Goal: Information Seeking & Learning: Learn about a topic

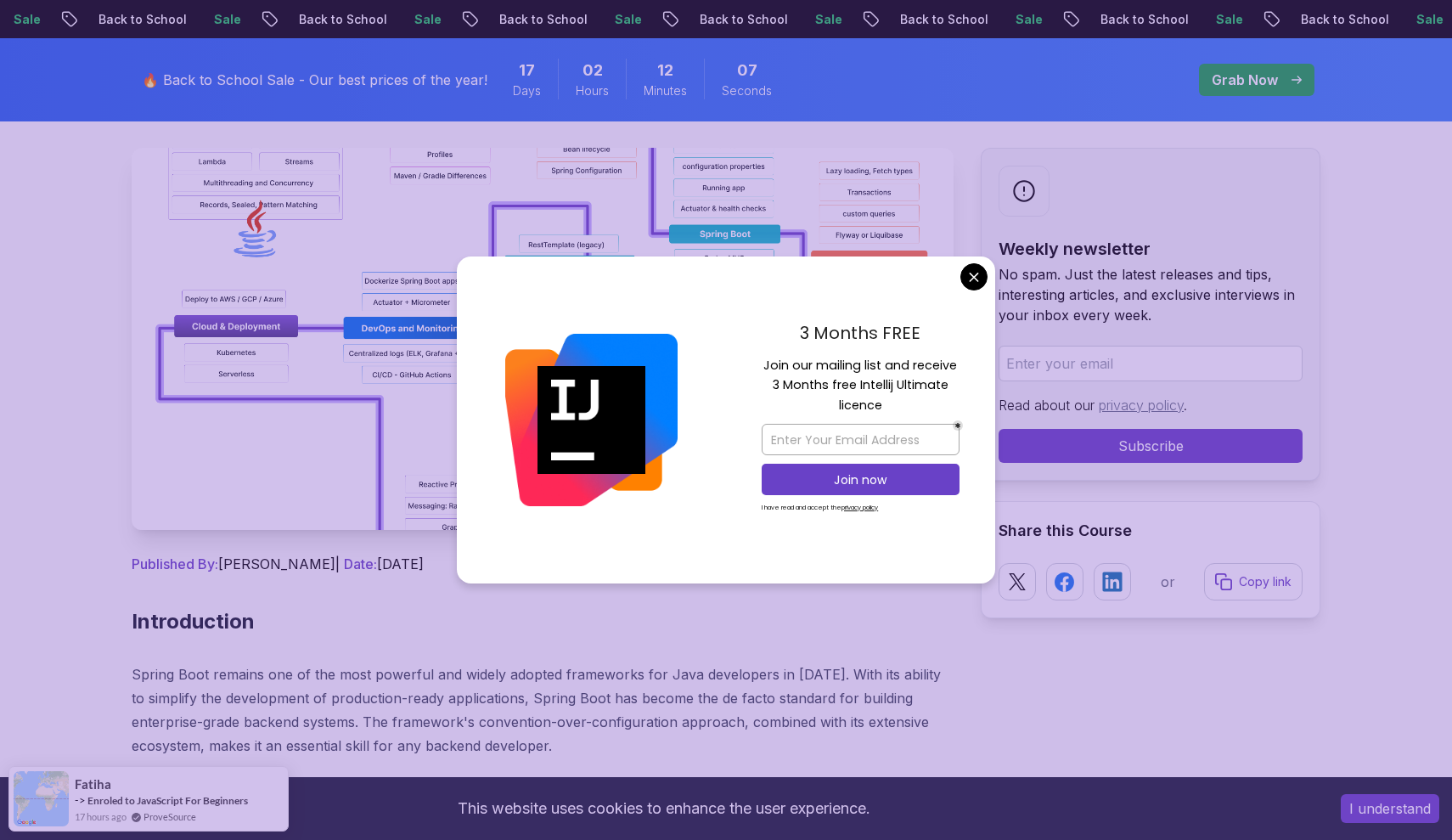
scroll to position [303, 0]
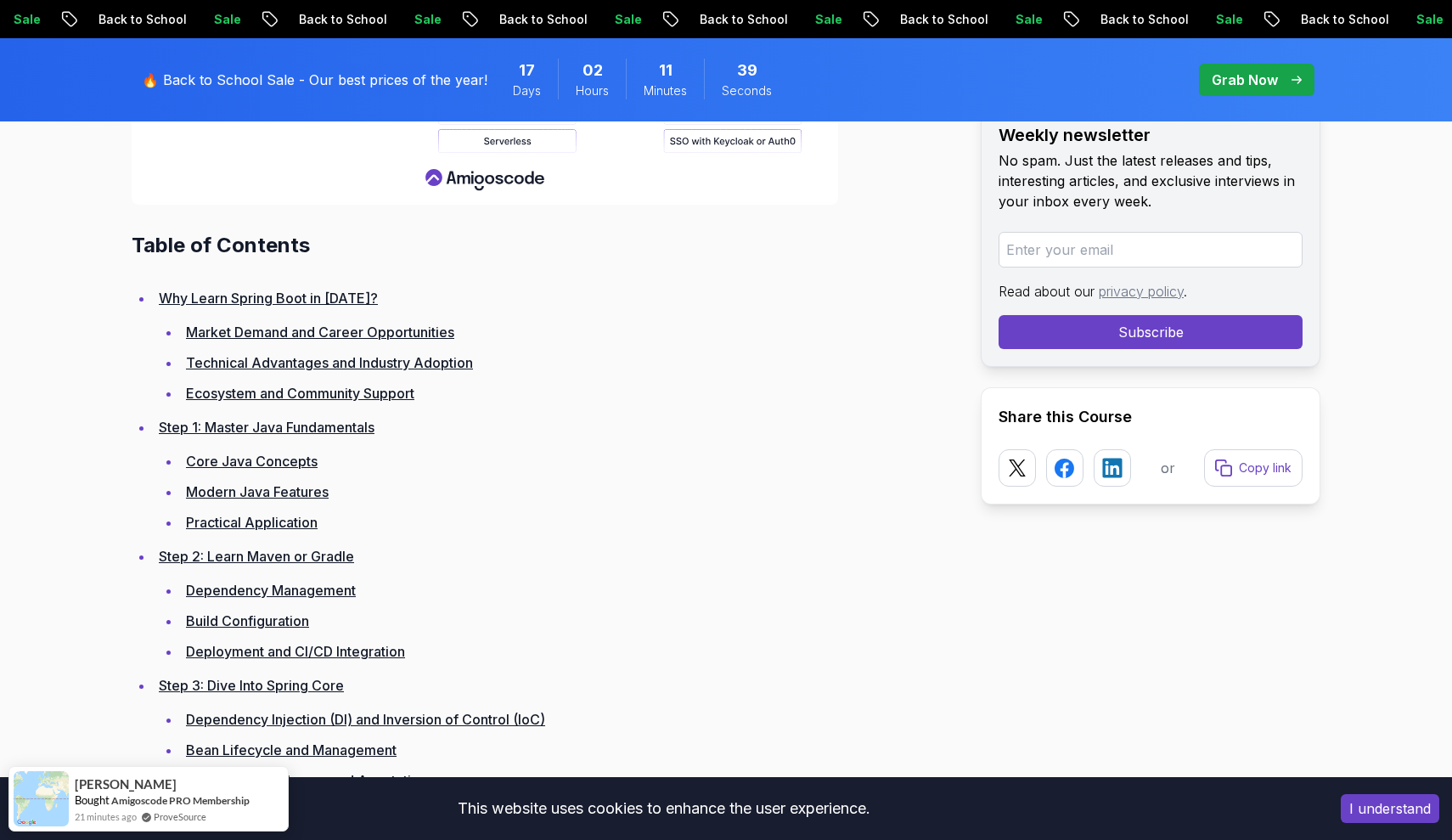
scroll to position [2279, 0]
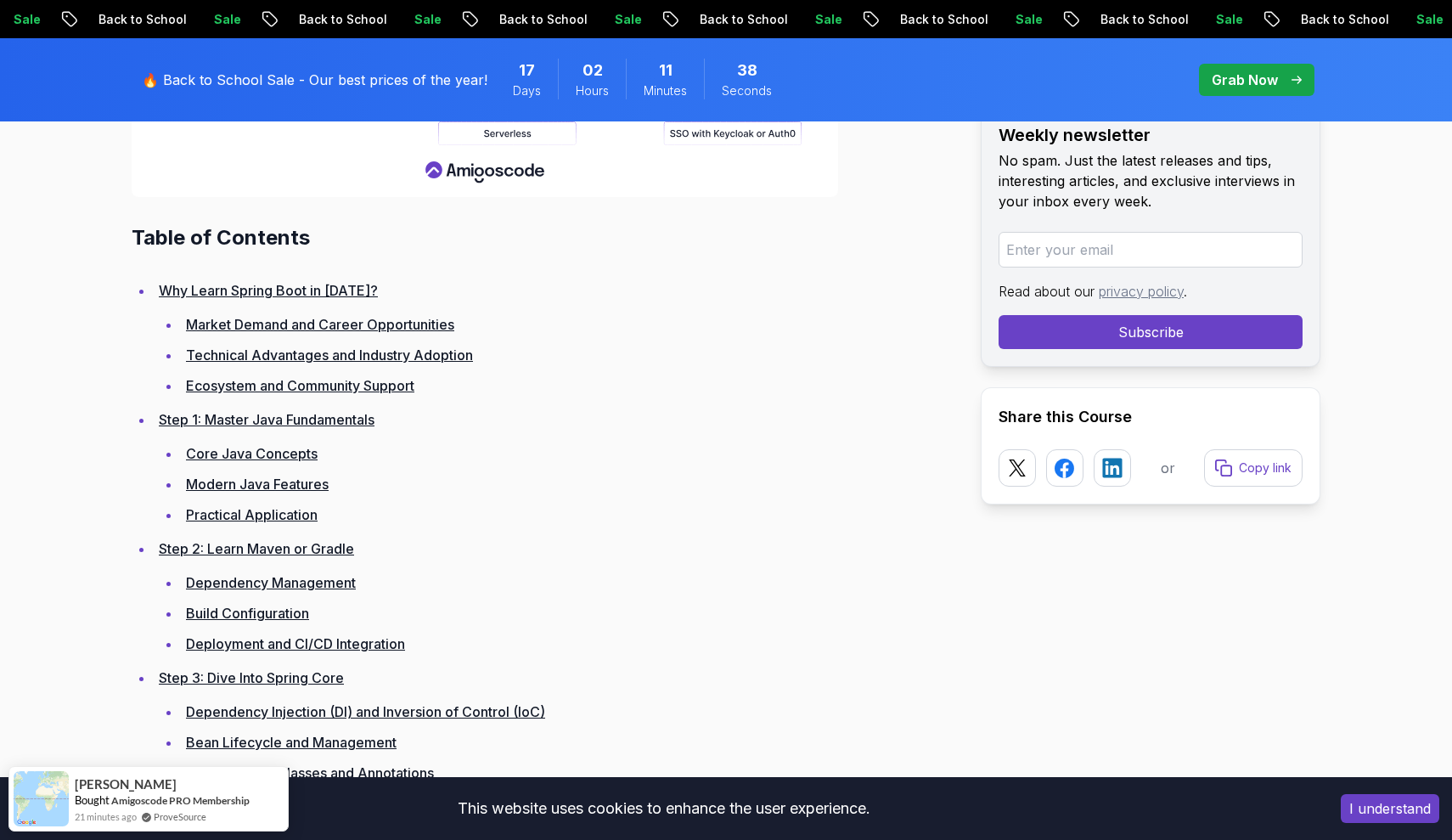
click at [352, 288] on link "Why Learn Spring Boot in 2025?" at bounding box center [268, 290] width 219 height 17
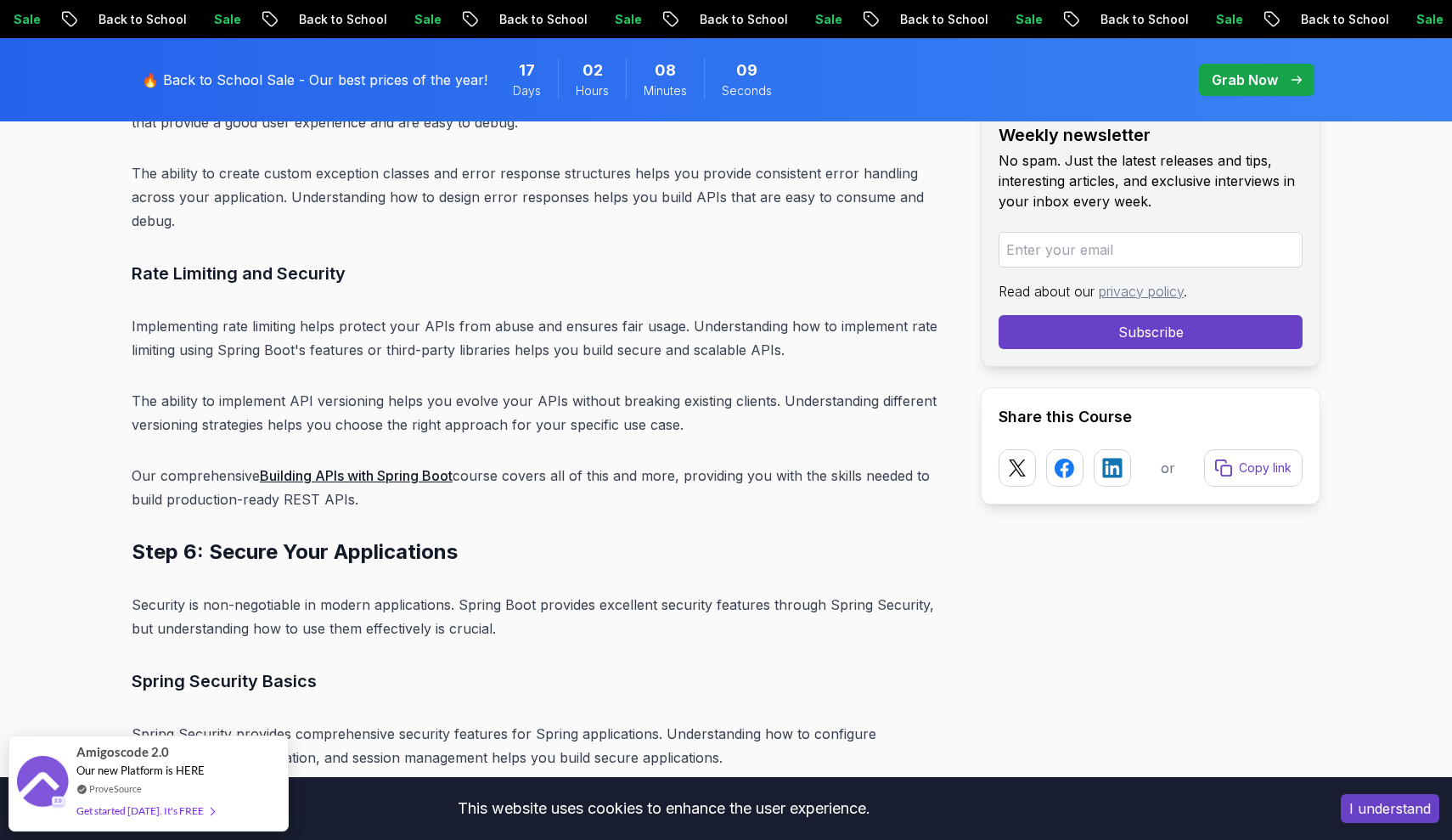
scroll to position [11787, 0]
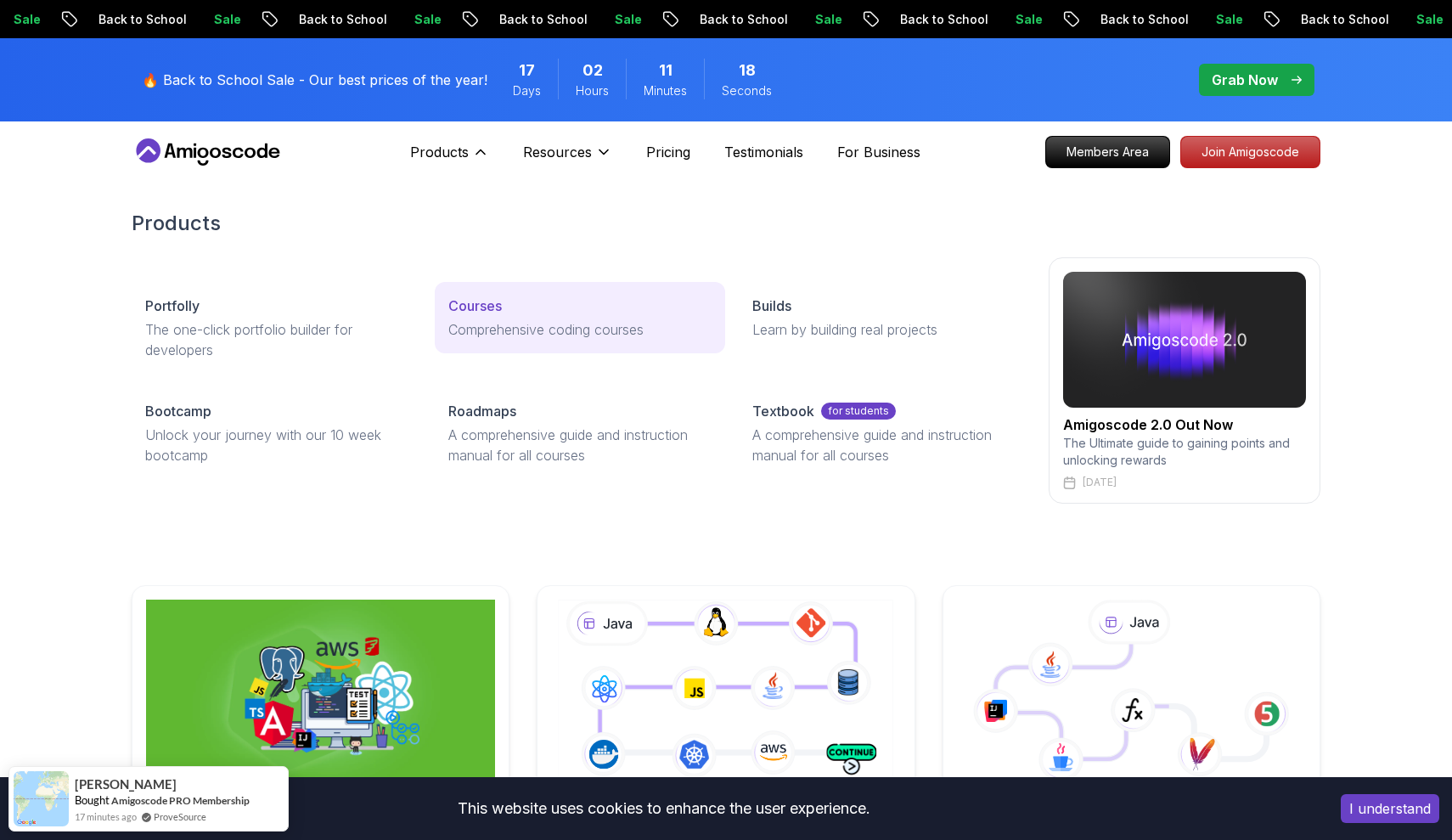
click at [460, 312] on p "Courses" at bounding box center [475, 305] width 53 height 20
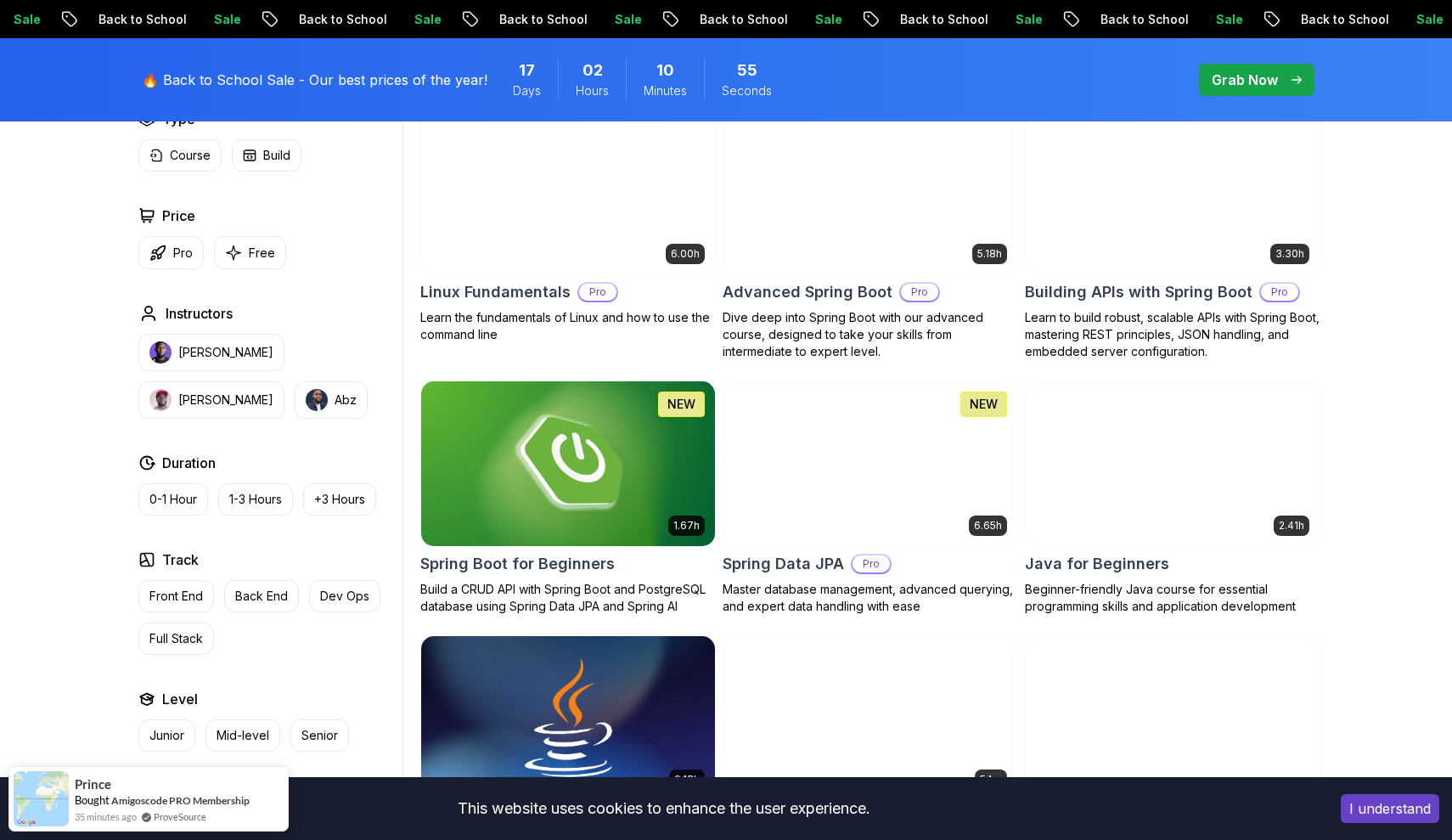
scroll to position [550, 0]
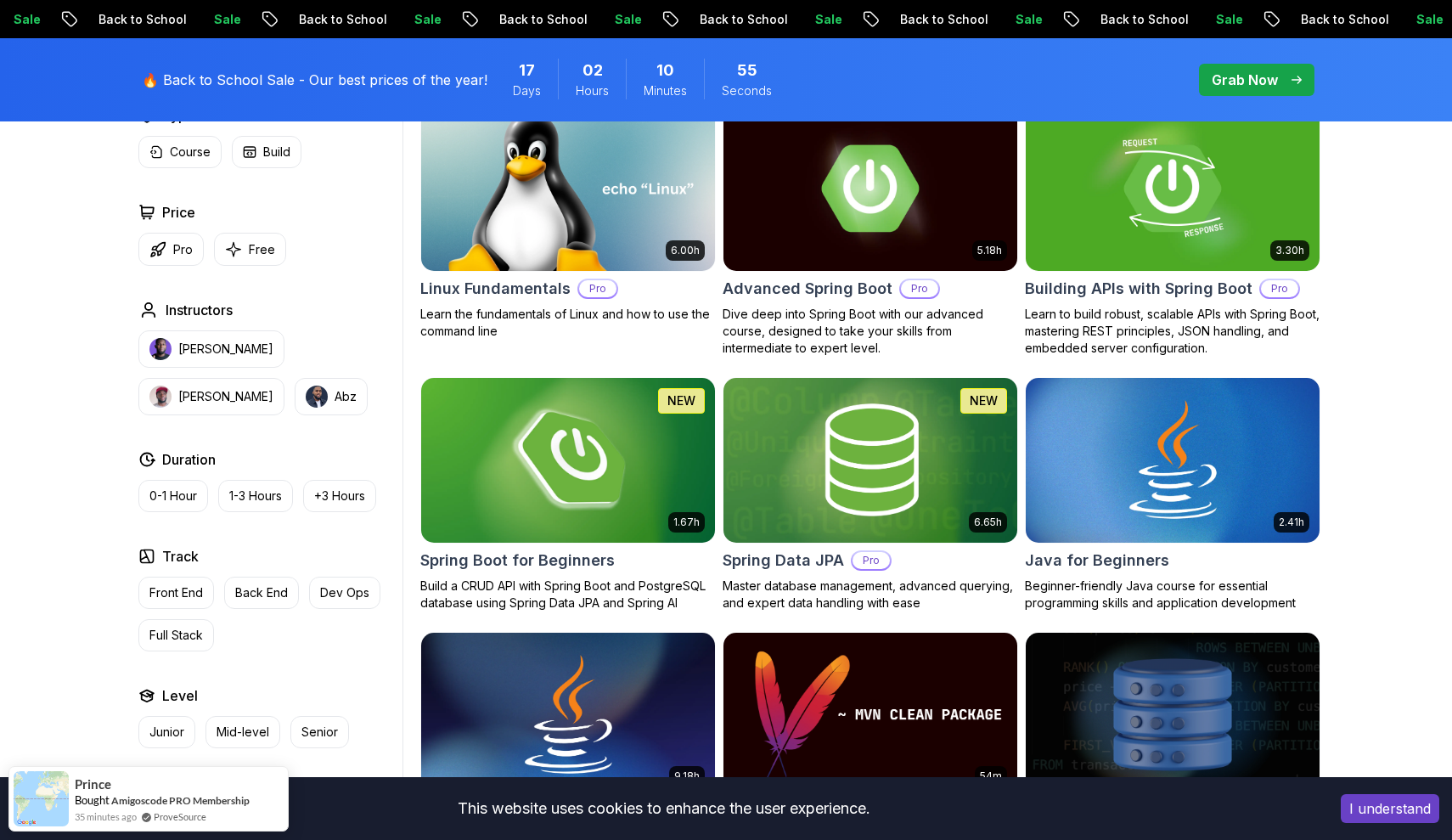
click at [604, 475] on img at bounding box center [567, 460] width 308 height 173
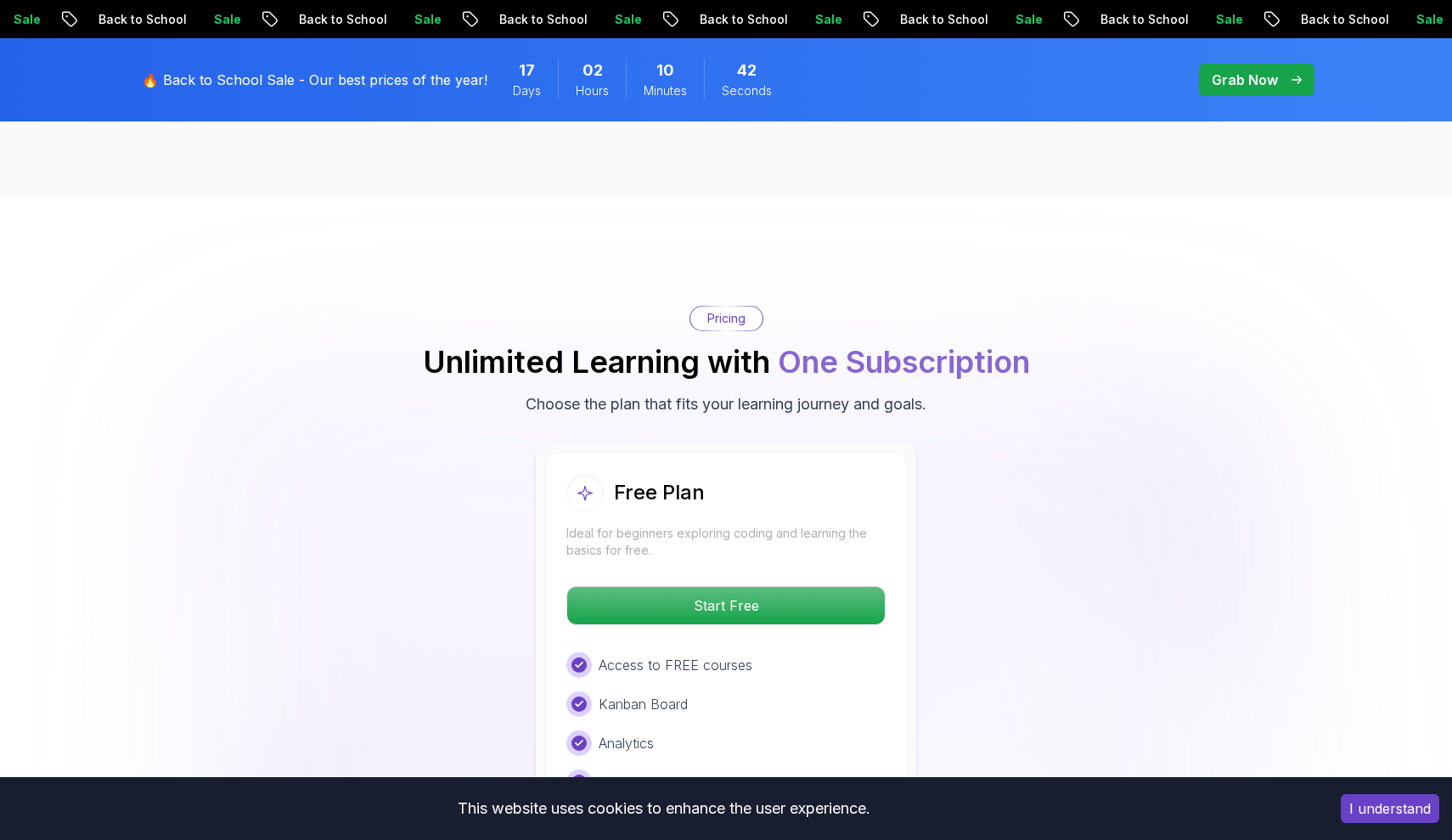
scroll to position [3056, 0]
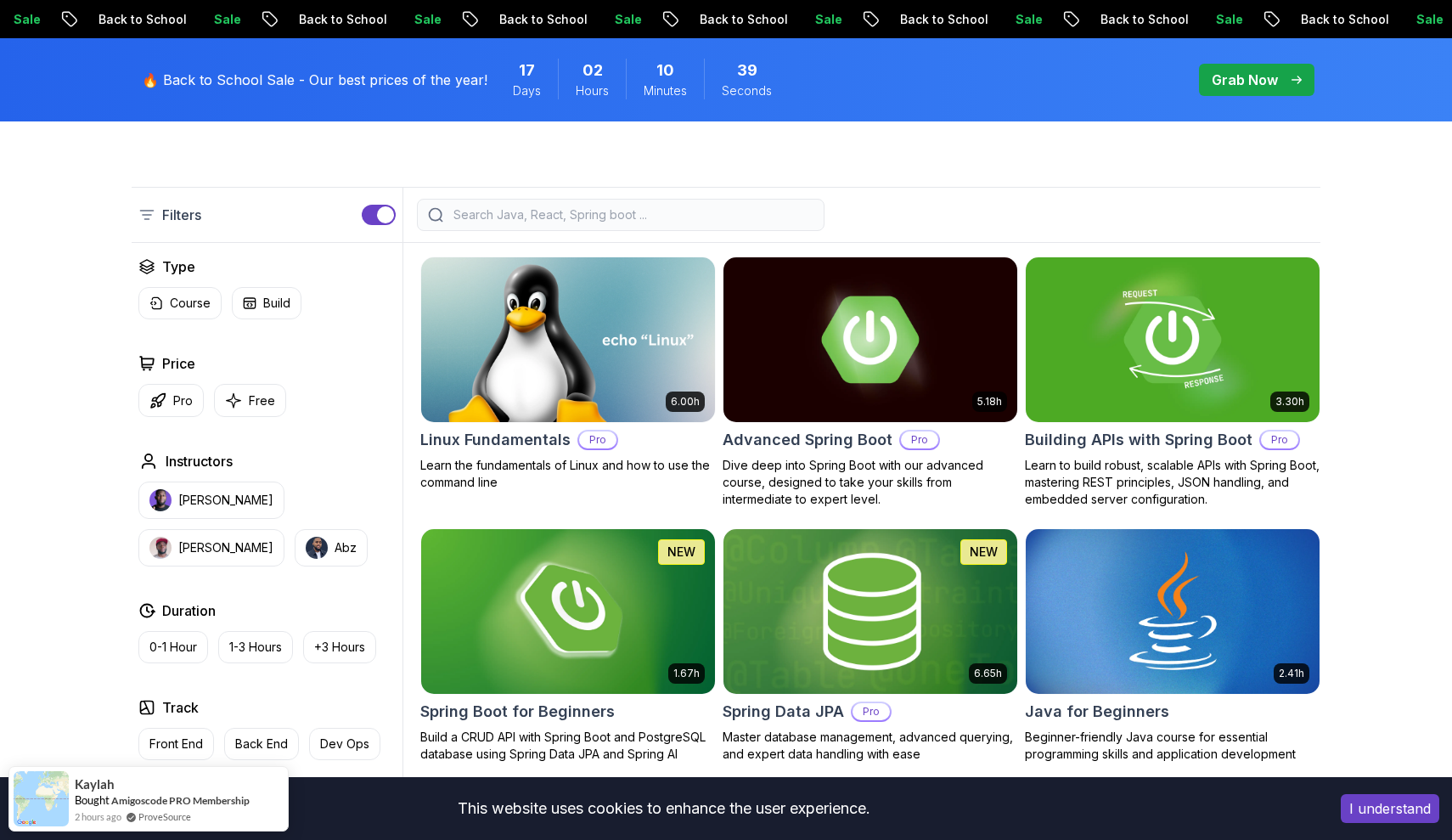
scroll to position [396, 0]
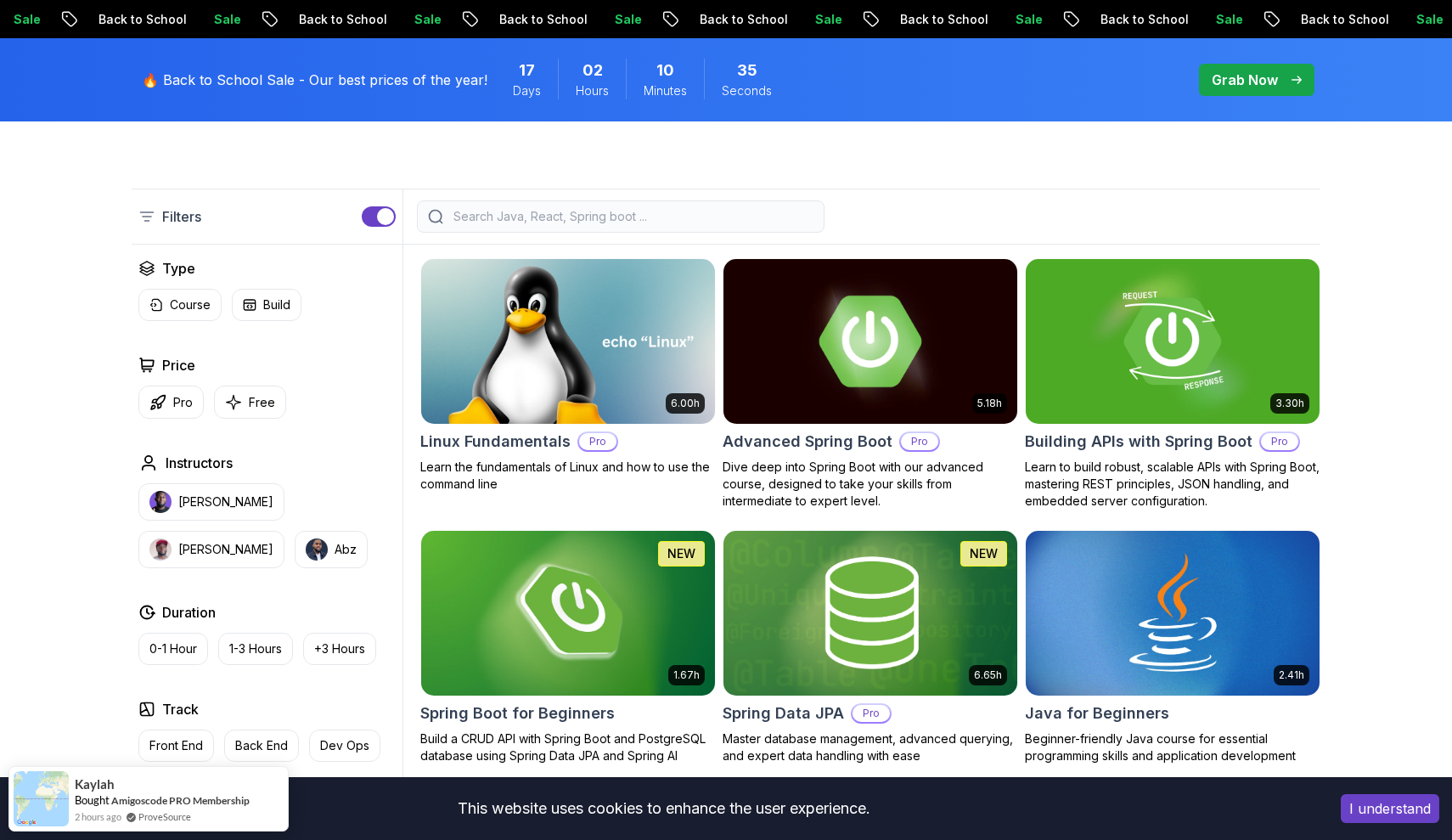
click at [841, 443] on h2 "Advanced Spring Boot" at bounding box center [807, 441] width 170 height 24
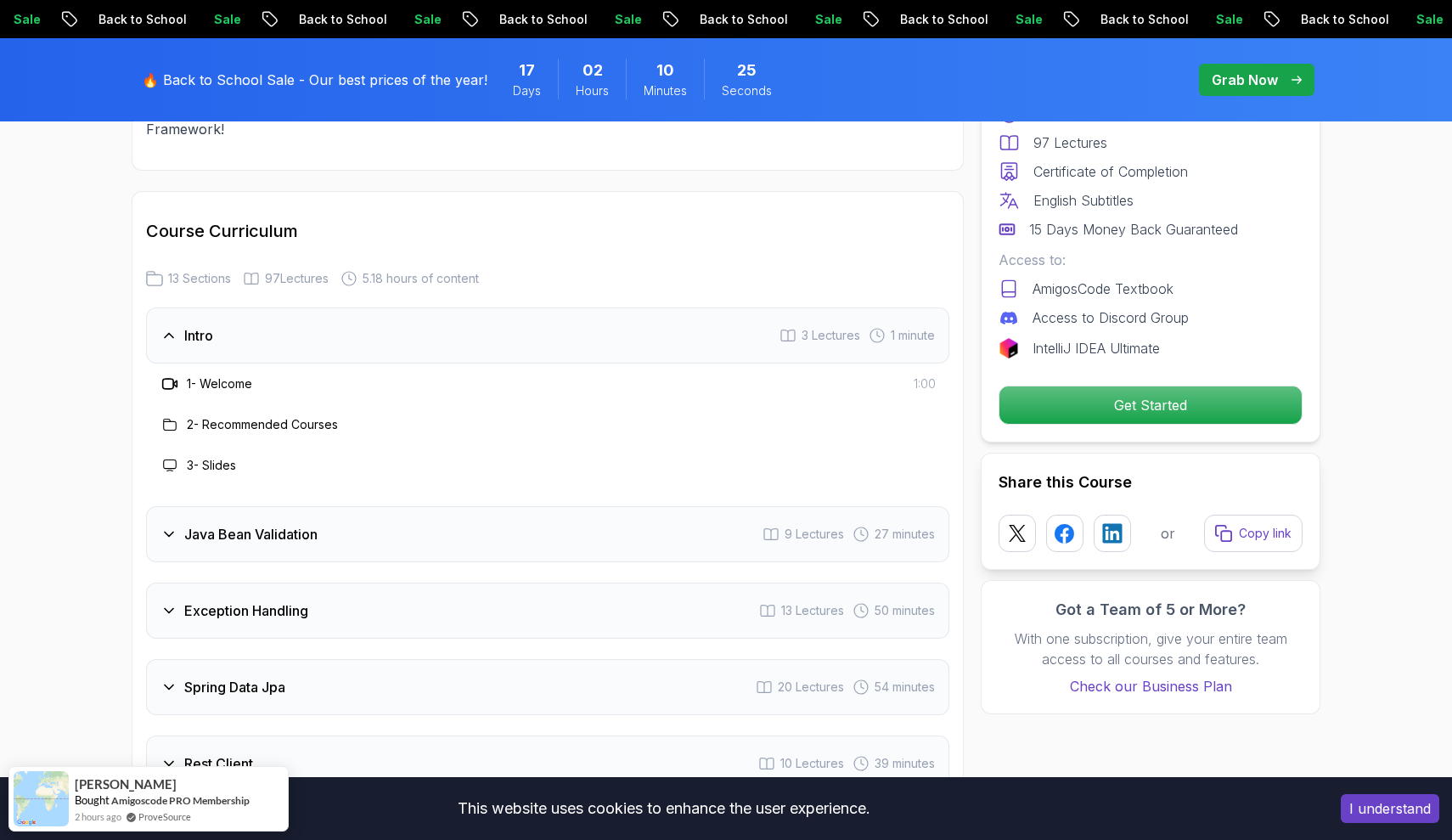
scroll to position [2213, 0]
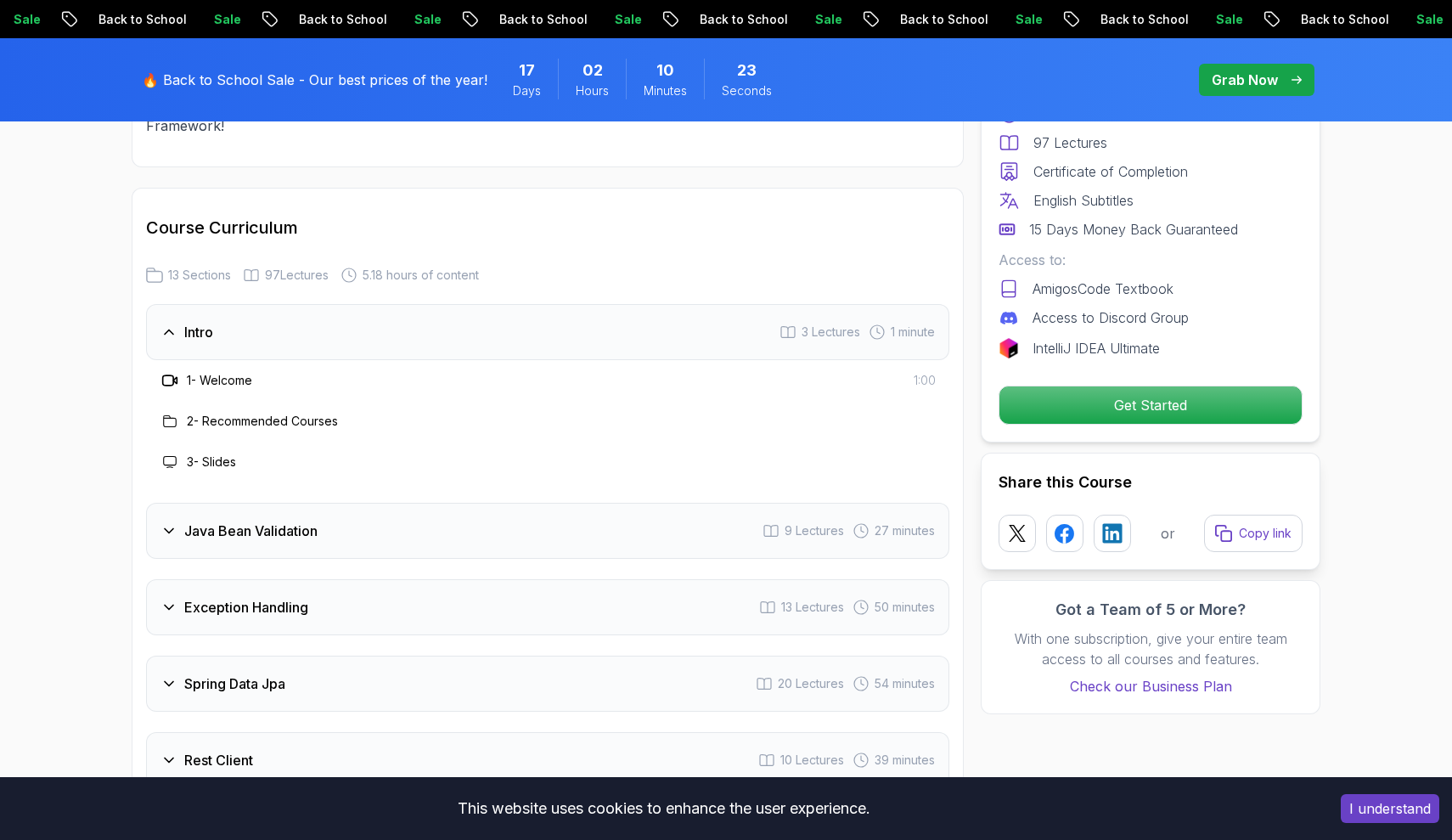
click at [169, 522] on icon at bounding box center [169, 530] width 17 height 17
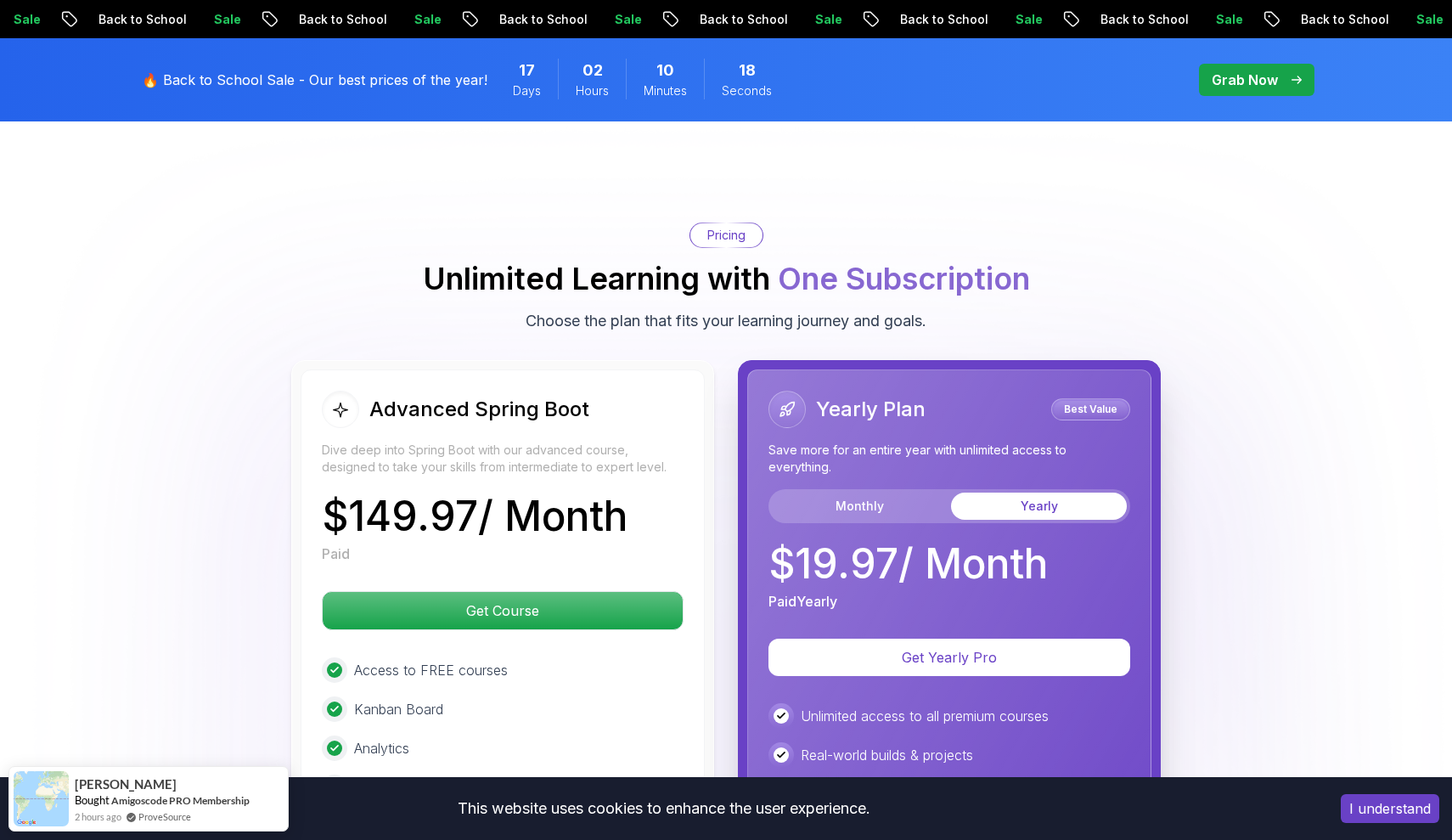
scroll to position [4007, 0]
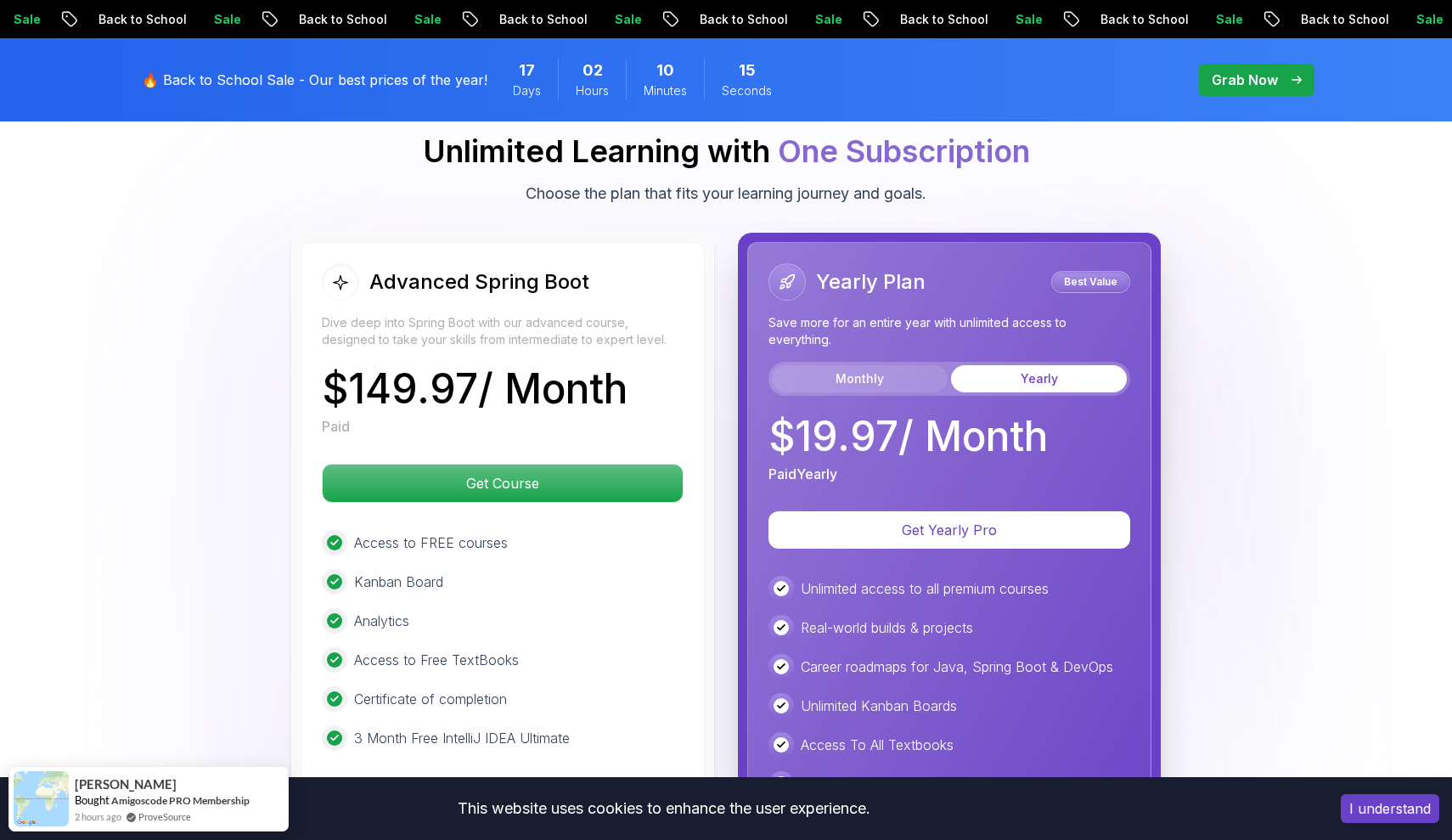
click at [863, 365] on button "Monthly" at bounding box center [859, 379] width 176 height 28
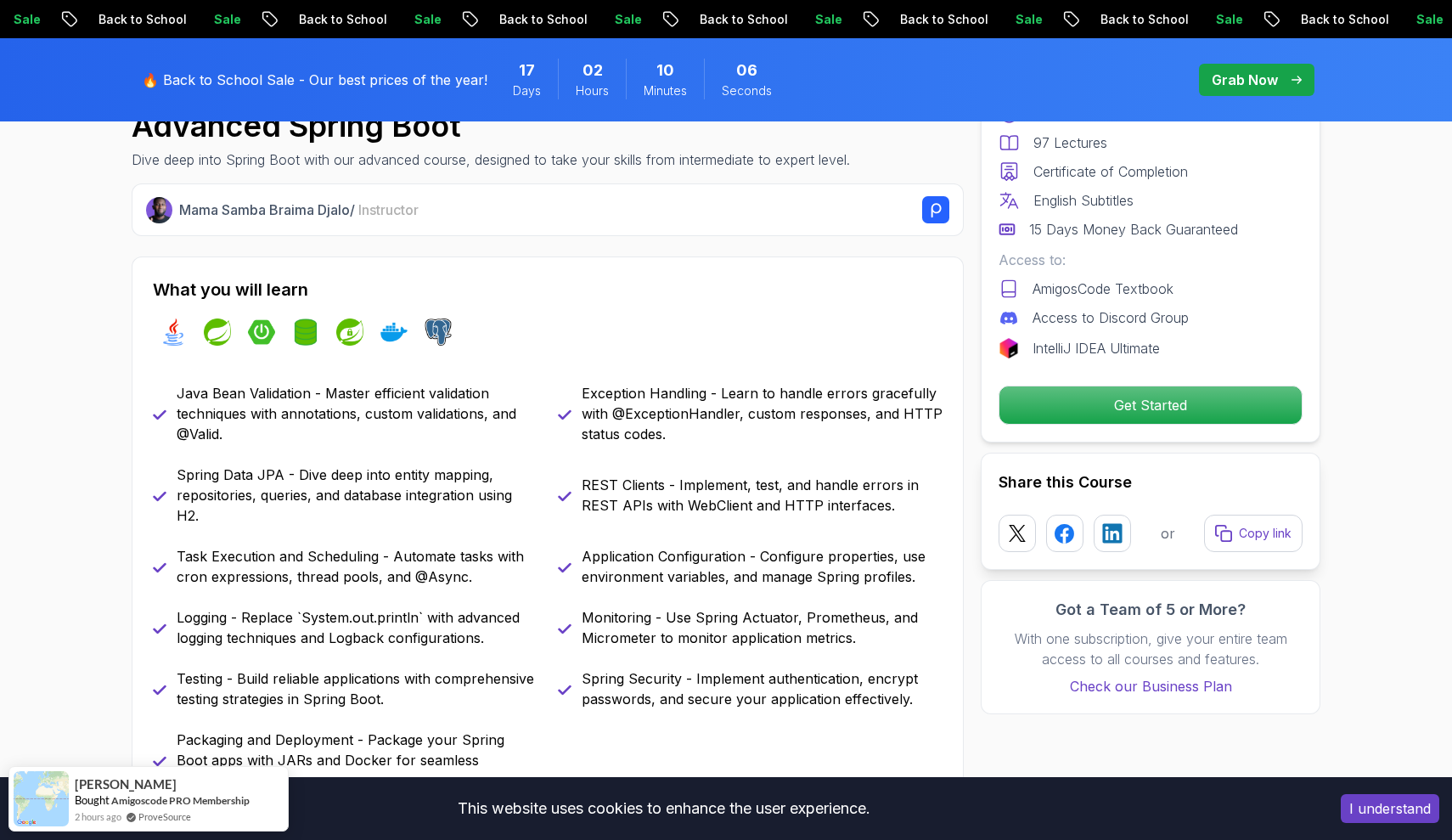
scroll to position [606, 0]
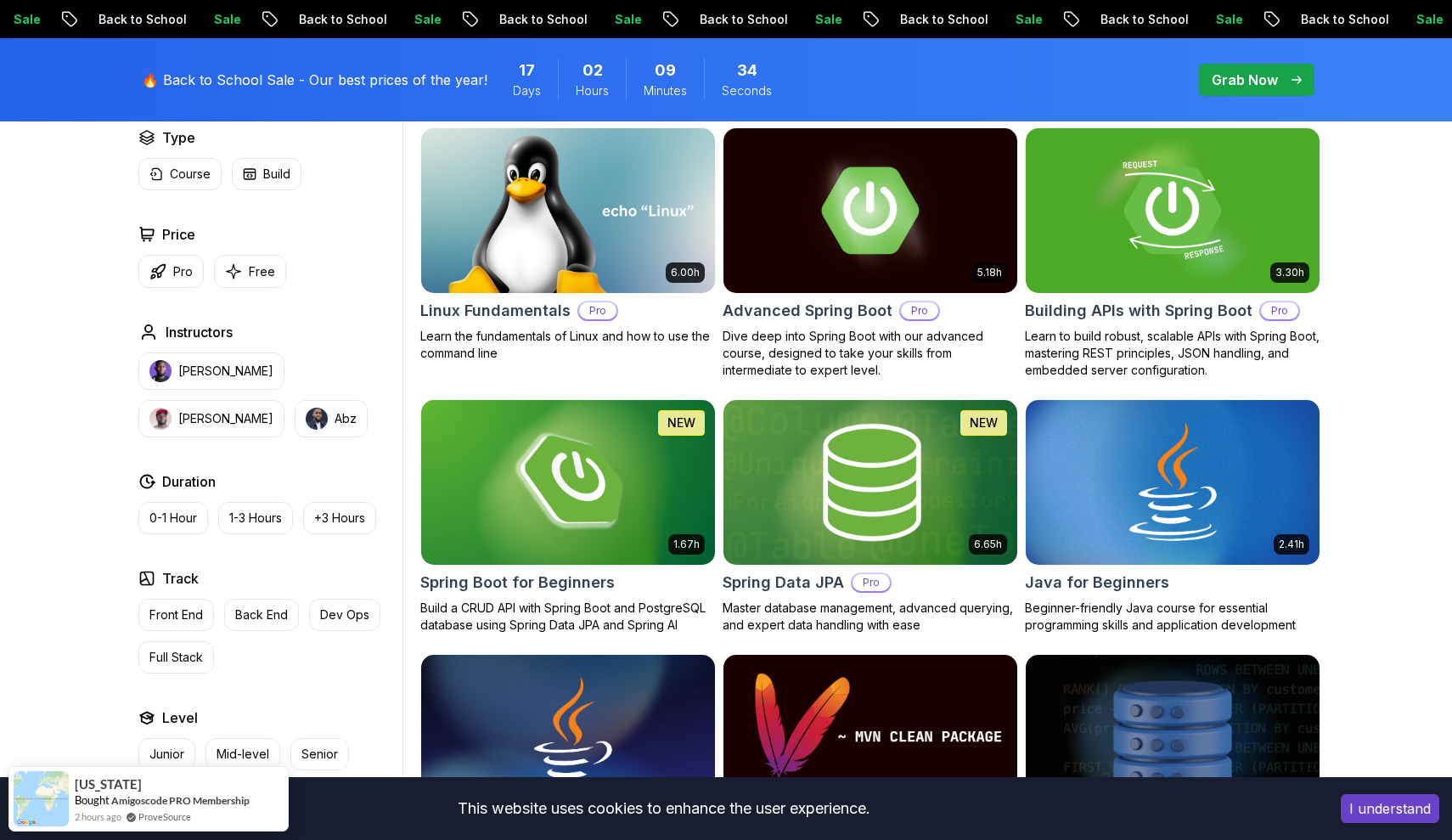
scroll to position [460, 0]
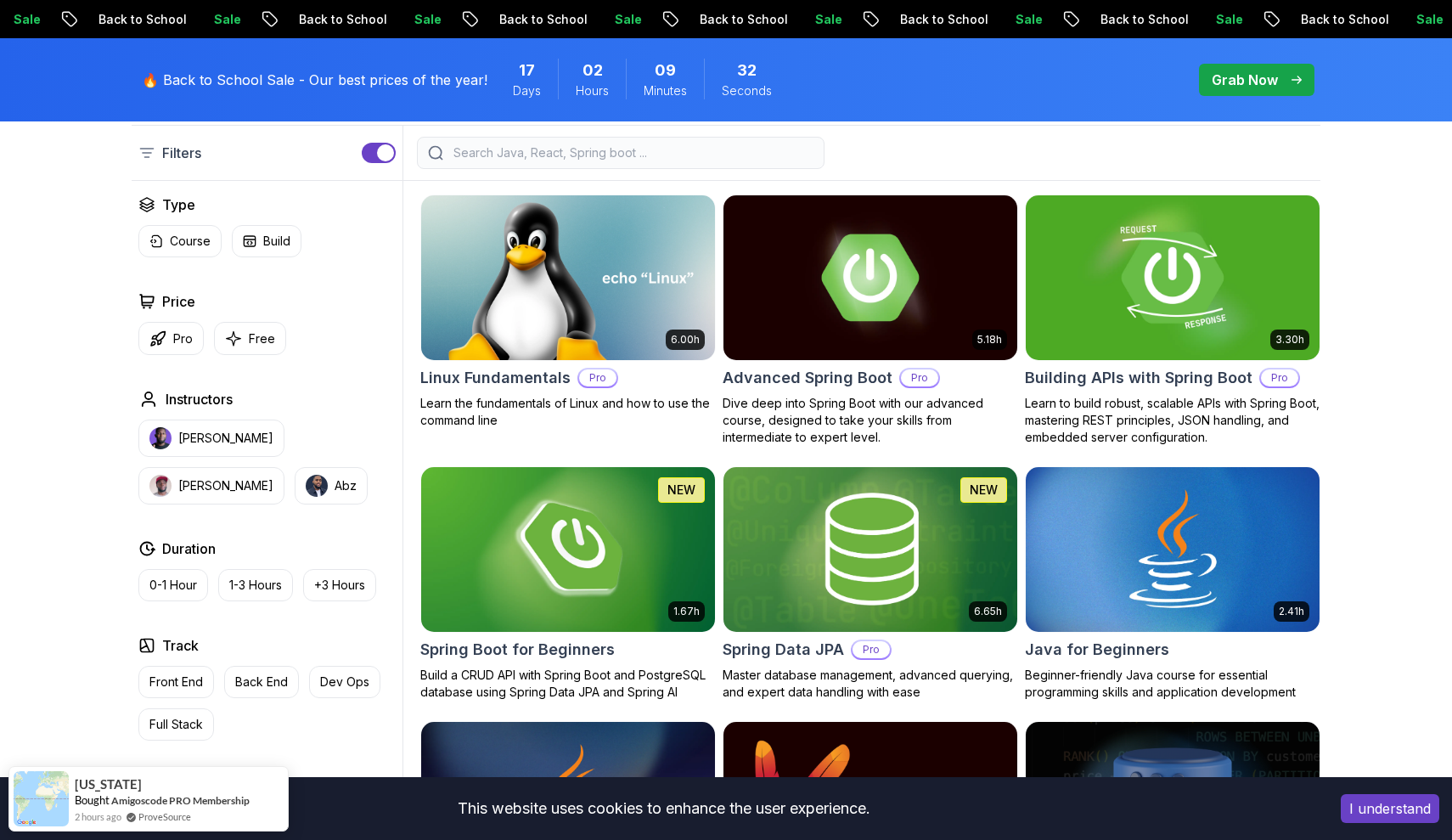
click at [1073, 373] on h2 "Building APIs with Spring Boot" at bounding box center [1139, 378] width 228 height 24
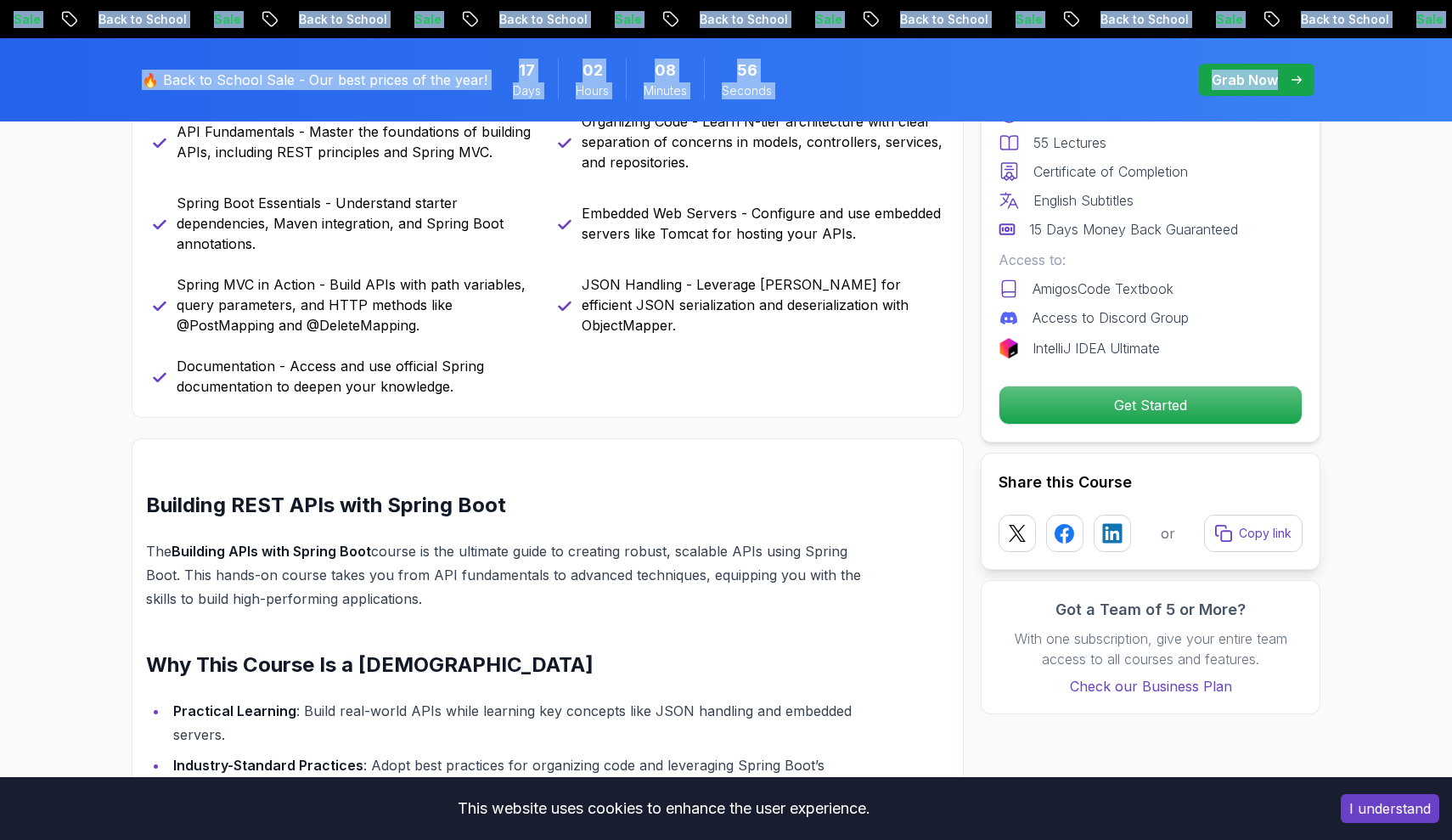
scroll to position [632, 0]
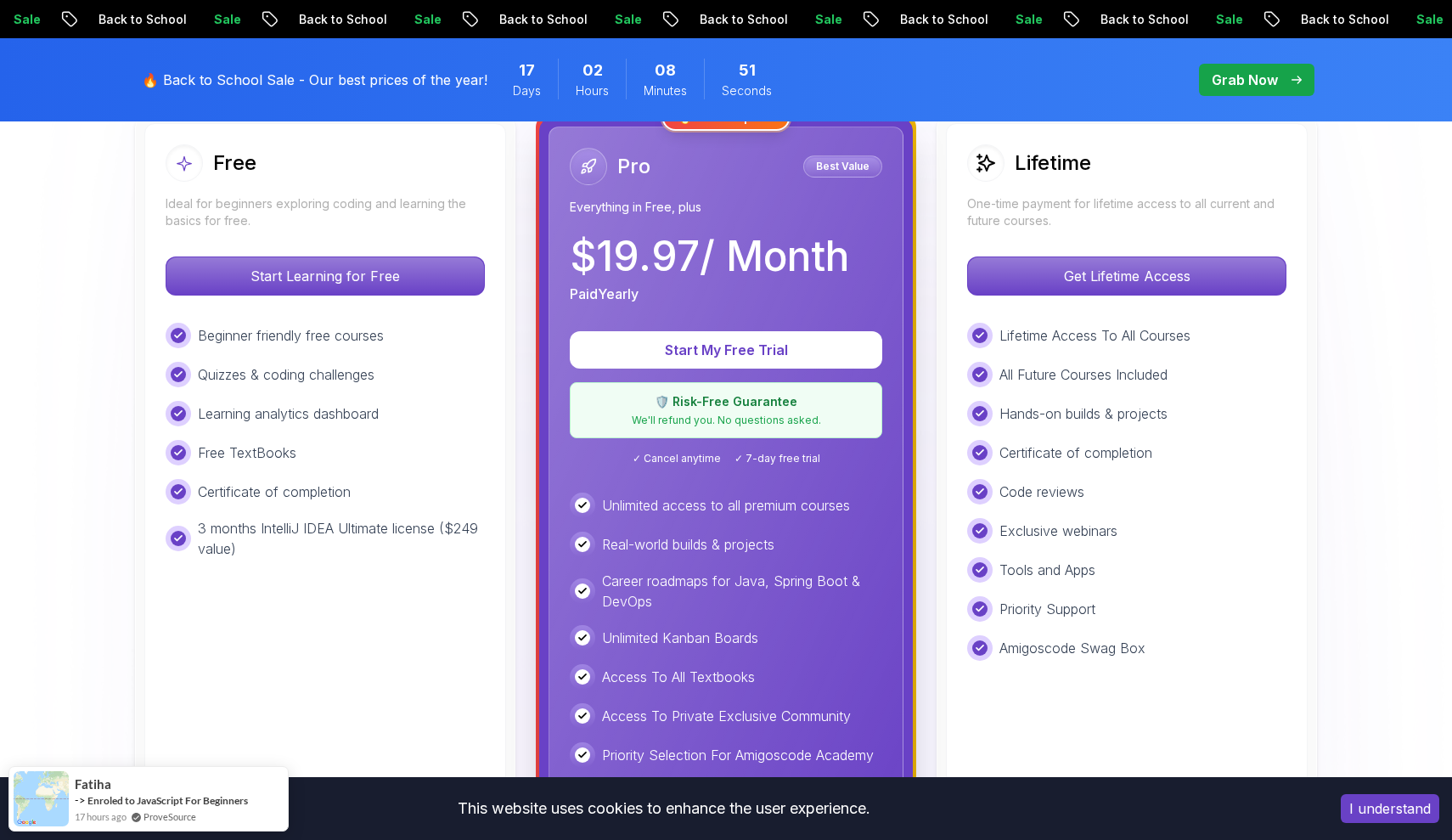
scroll to position [516, 0]
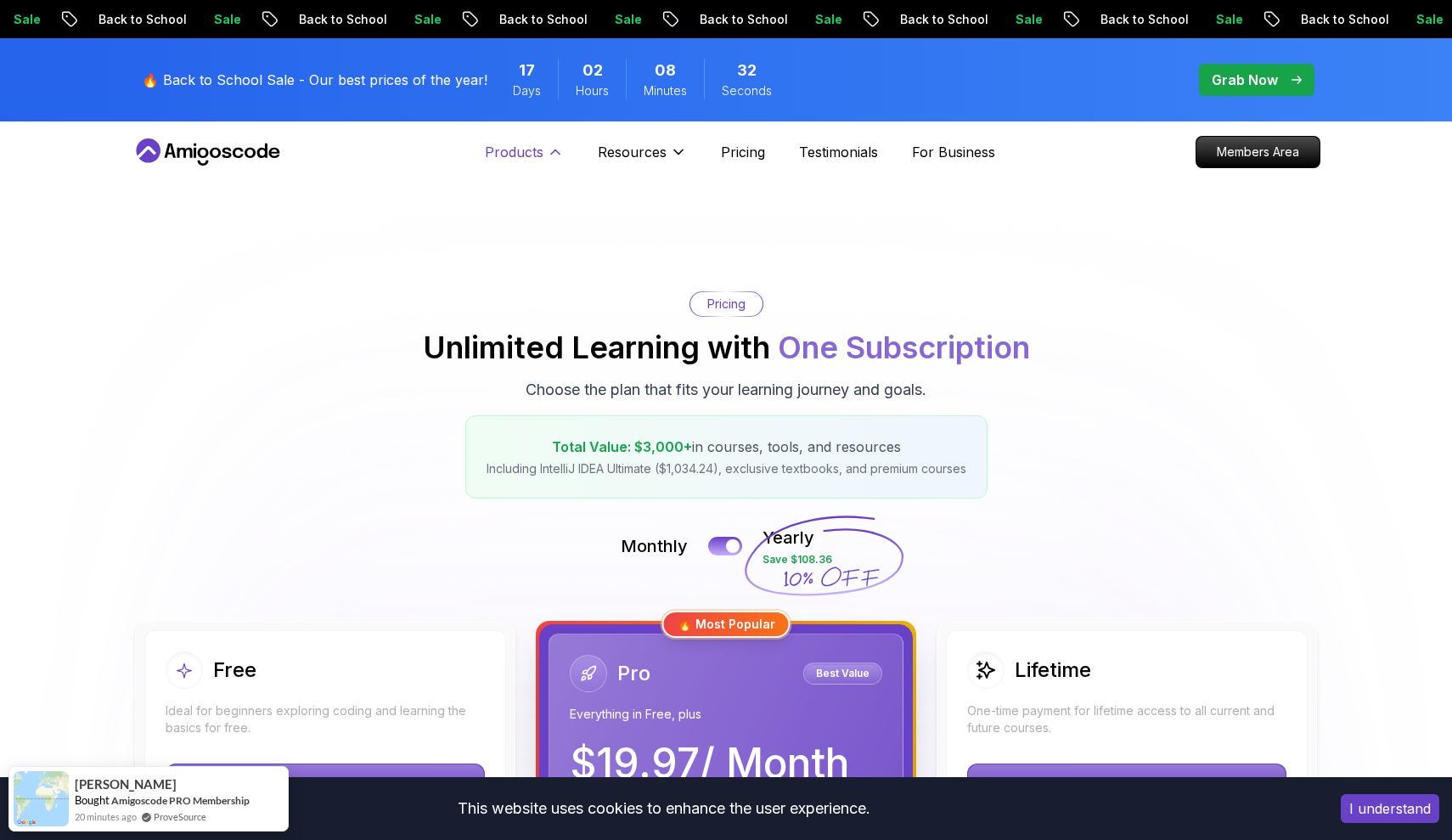
scroll to position [0, 0]
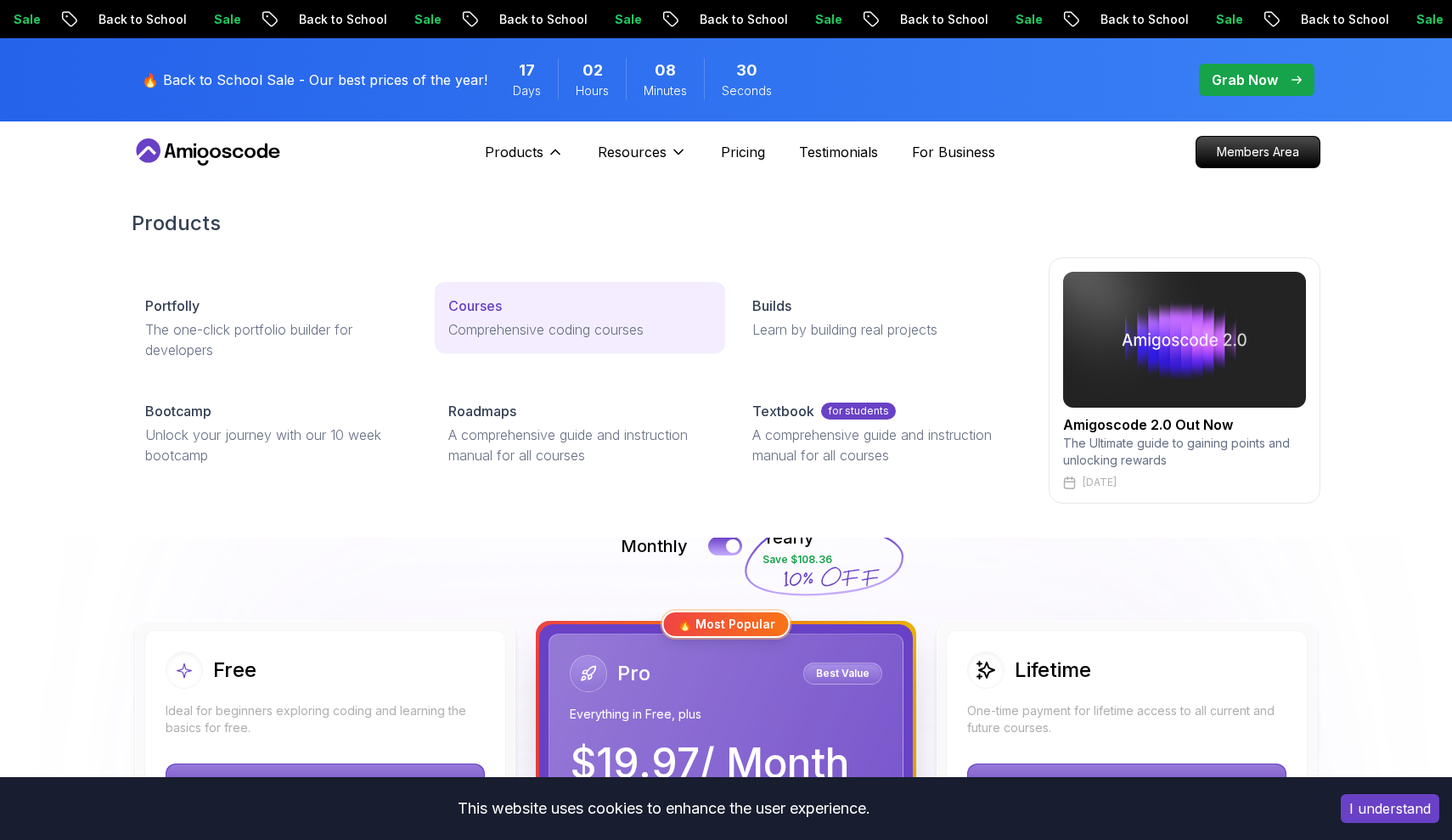
click at [473, 303] on p "Courses" at bounding box center [475, 305] width 53 height 20
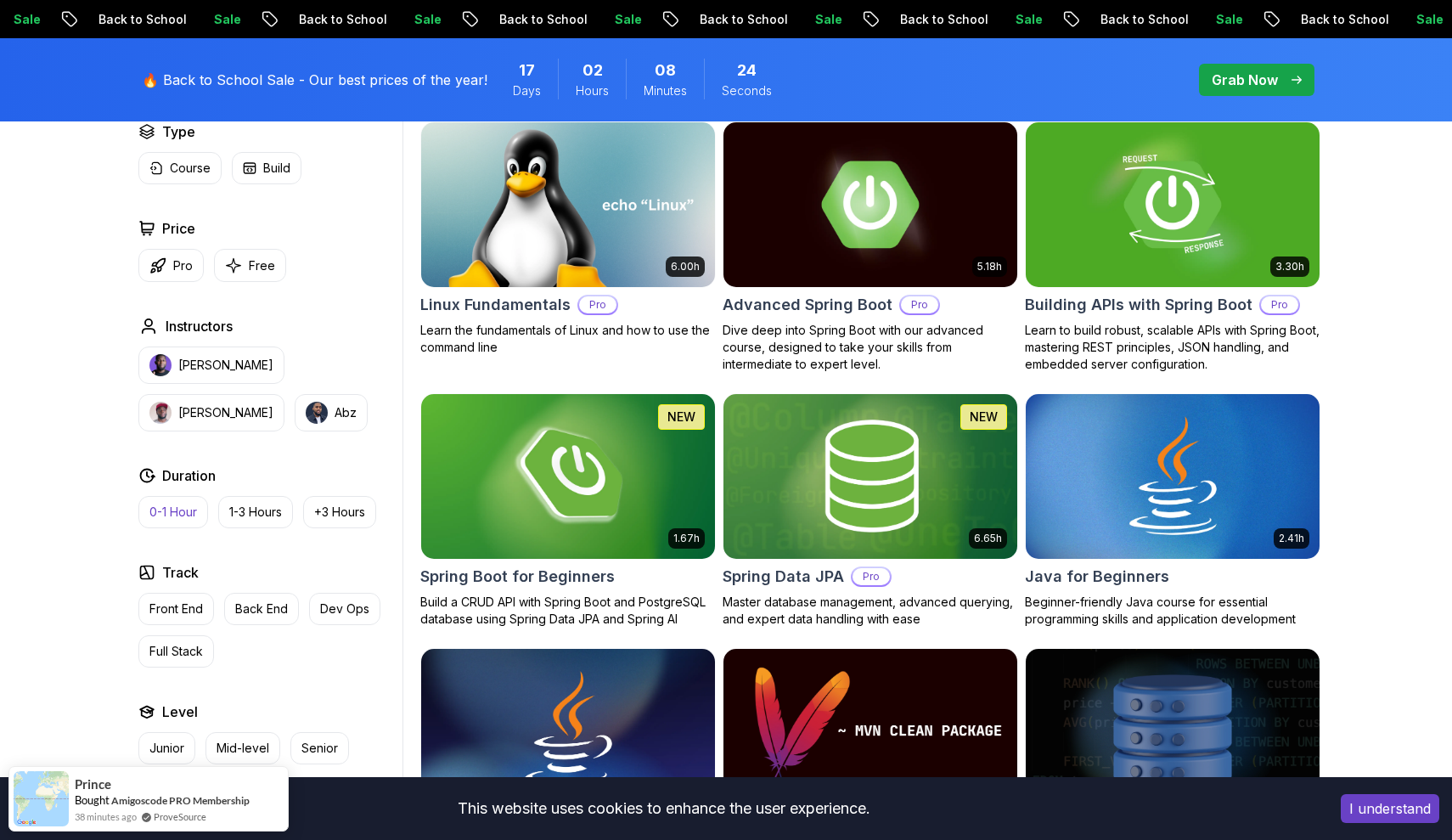
scroll to position [415, 0]
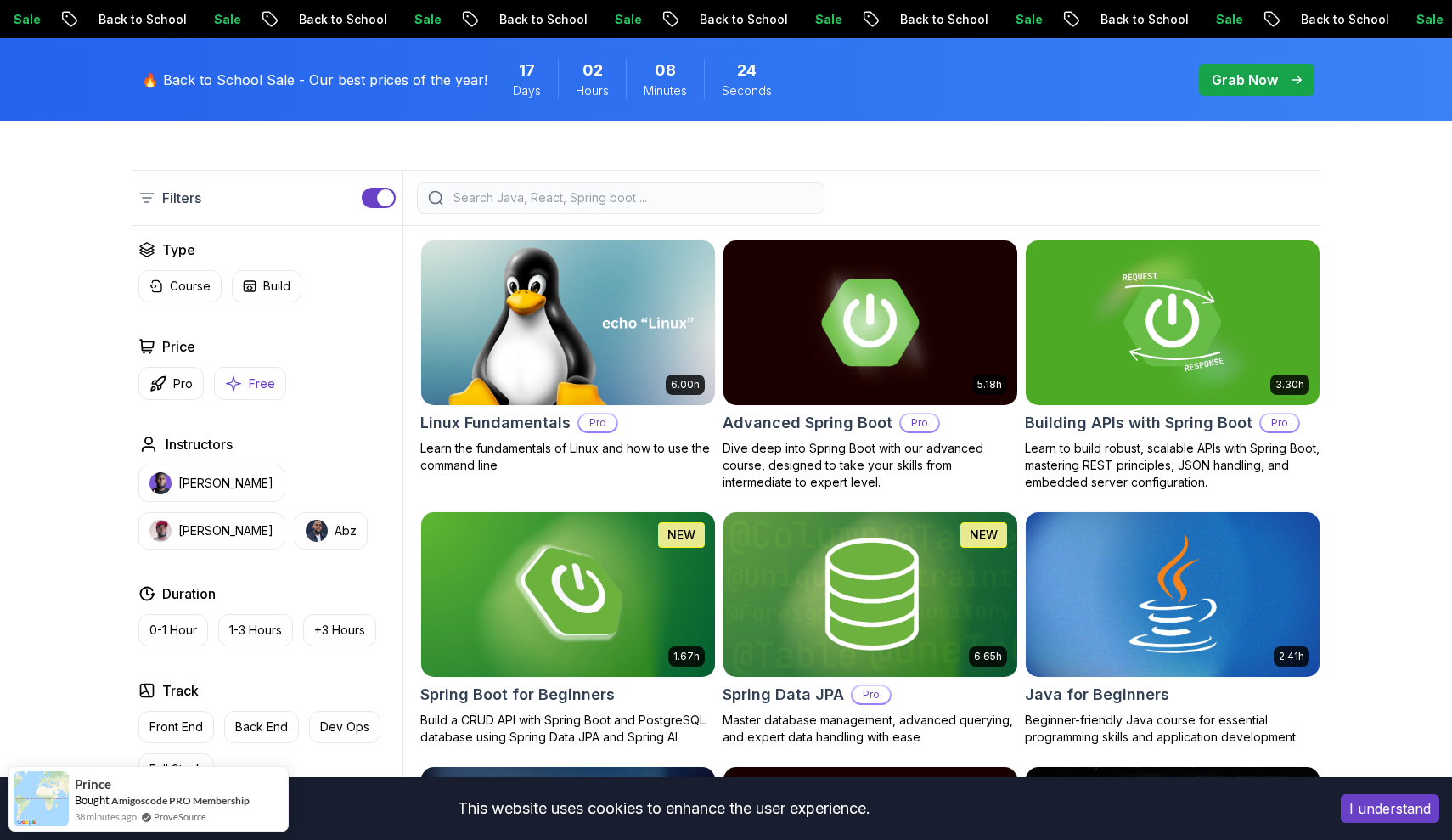
click at [245, 376] on button "Free" at bounding box center [250, 383] width 73 height 33
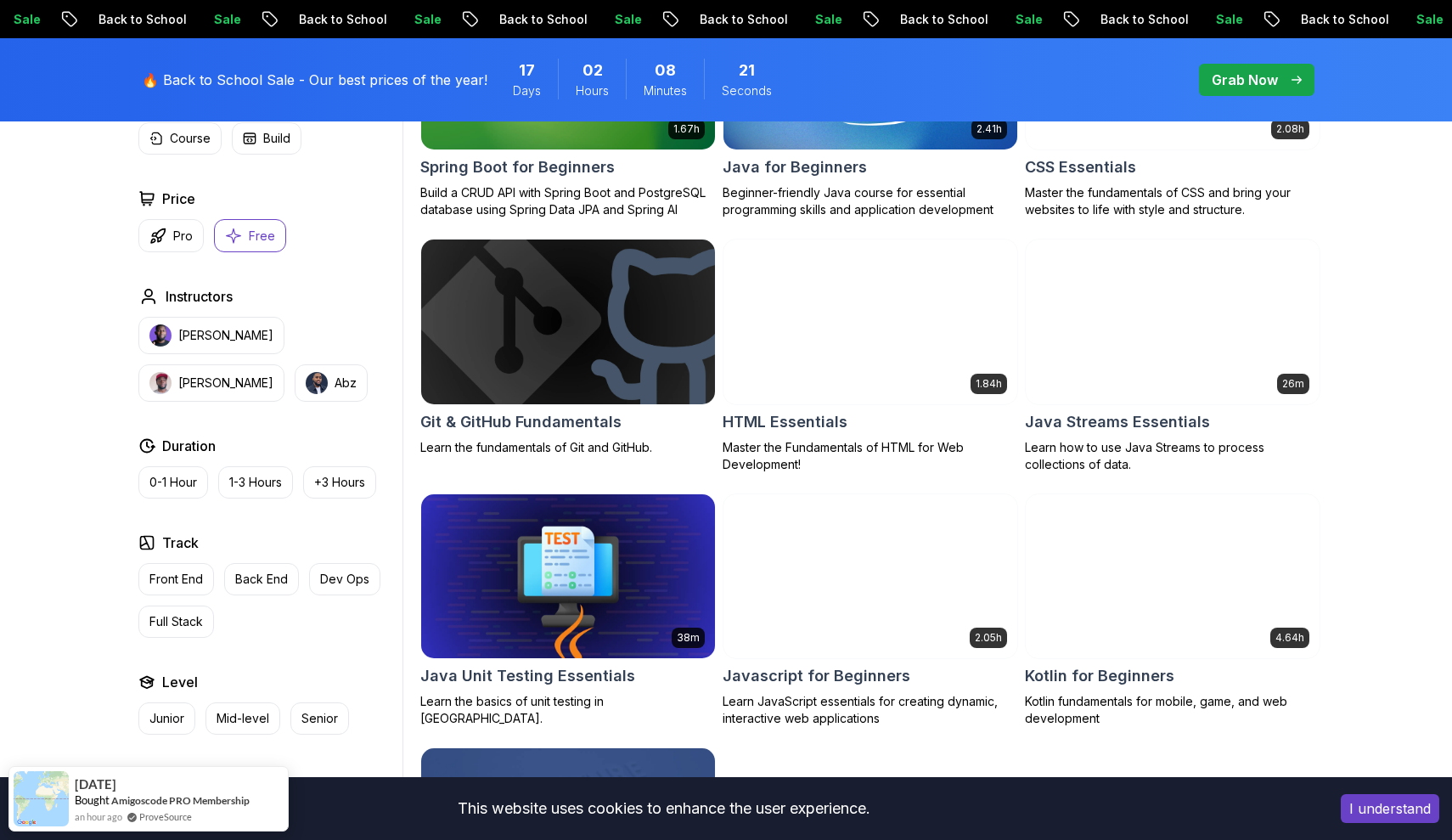
scroll to position [515, 0]
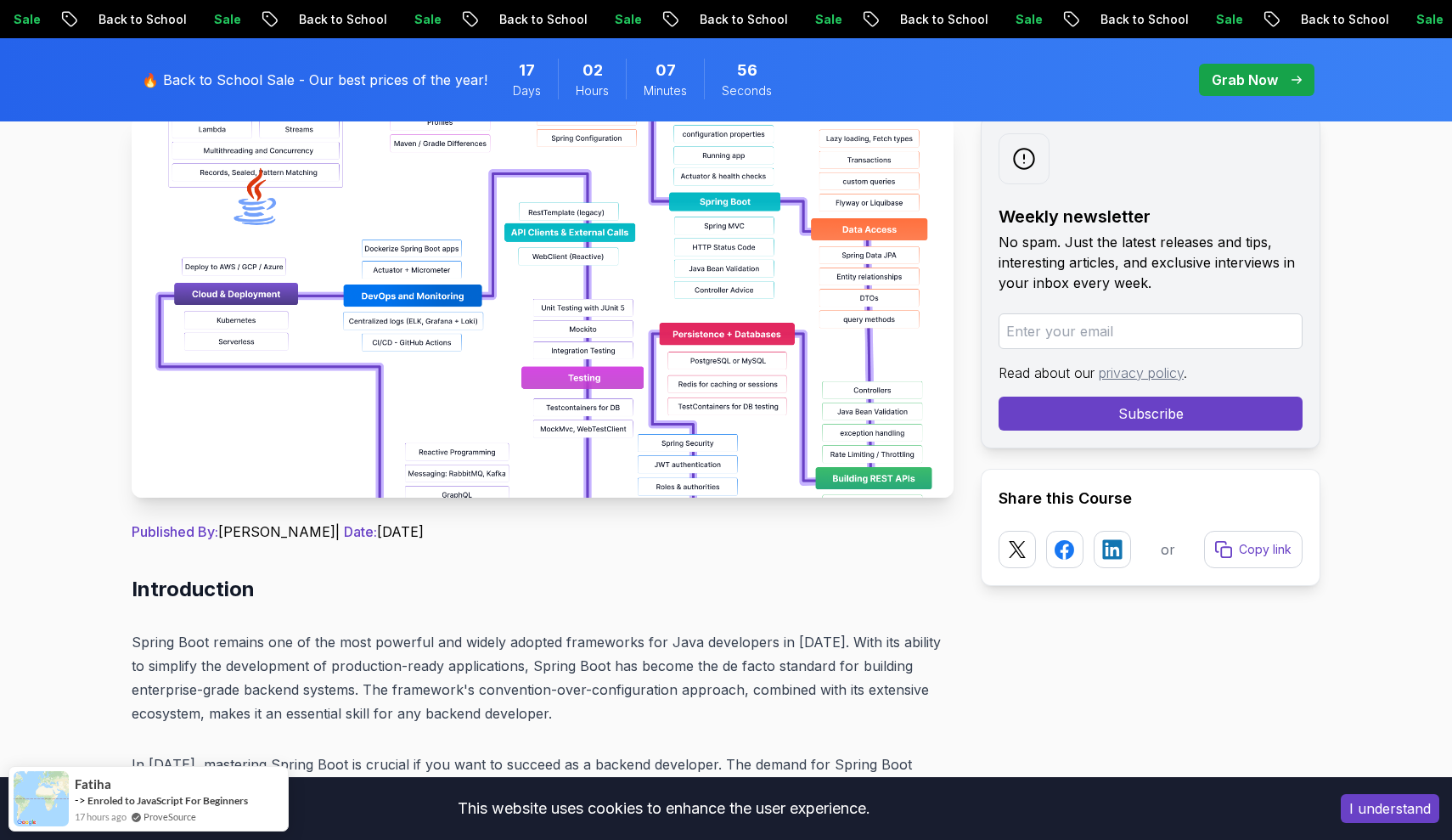
scroll to position [166, 0]
